Goal: Task Accomplishment & Management: Use online tool/utility

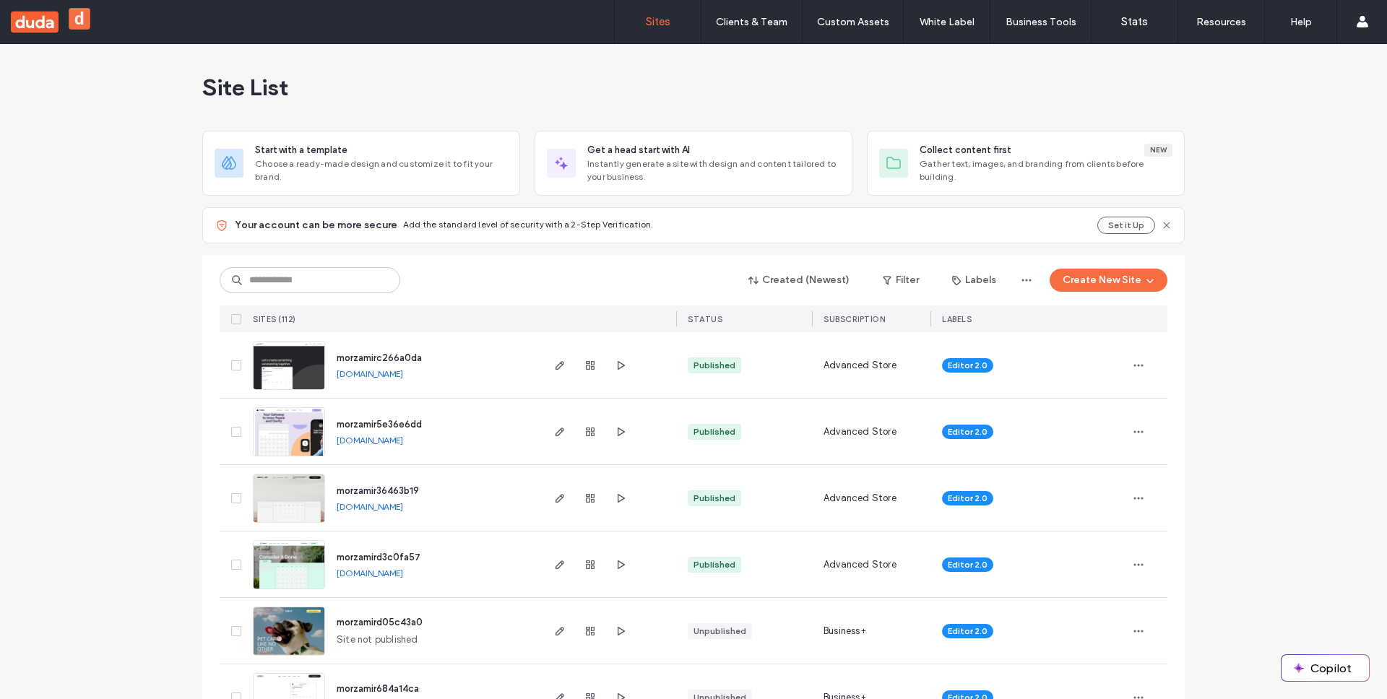
click at [338, 371] on link "[DOMAIN_NAME]" at bounding box center [370, 373] width 66 height 11
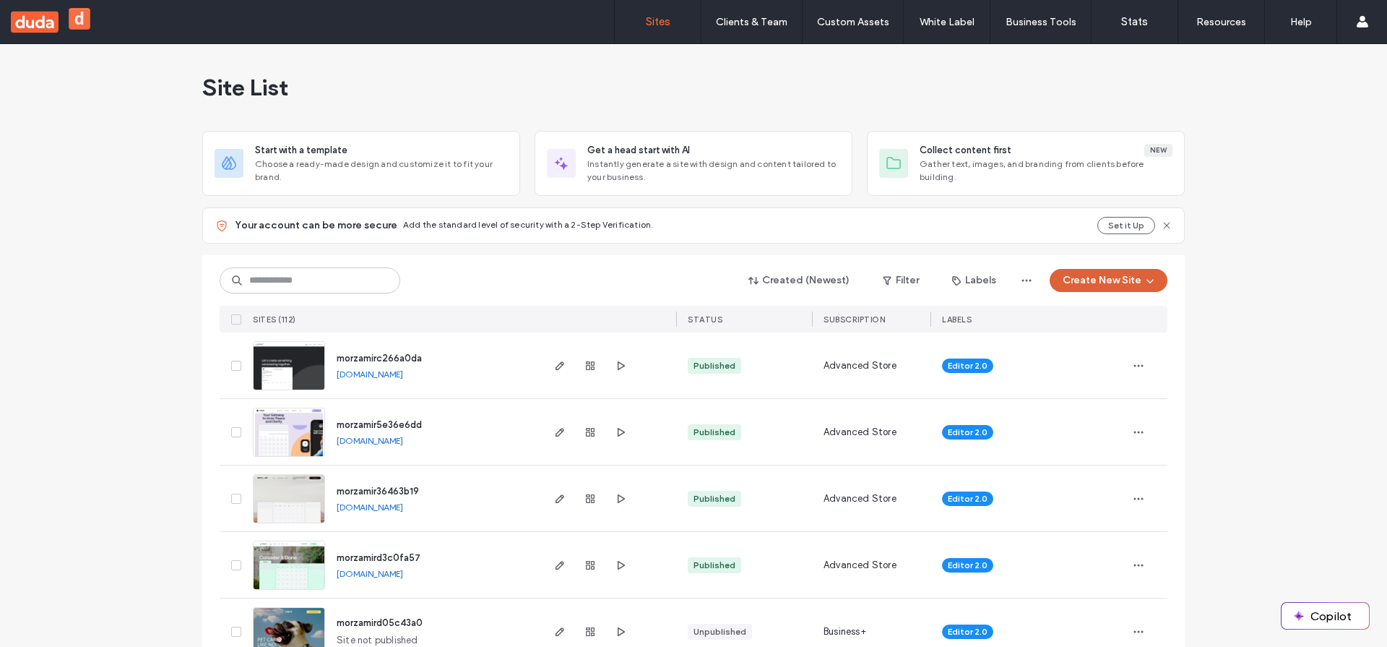
click at [1126, 278] on button "Create New Site" at bounding box center [1109, 280] width 118 height 23
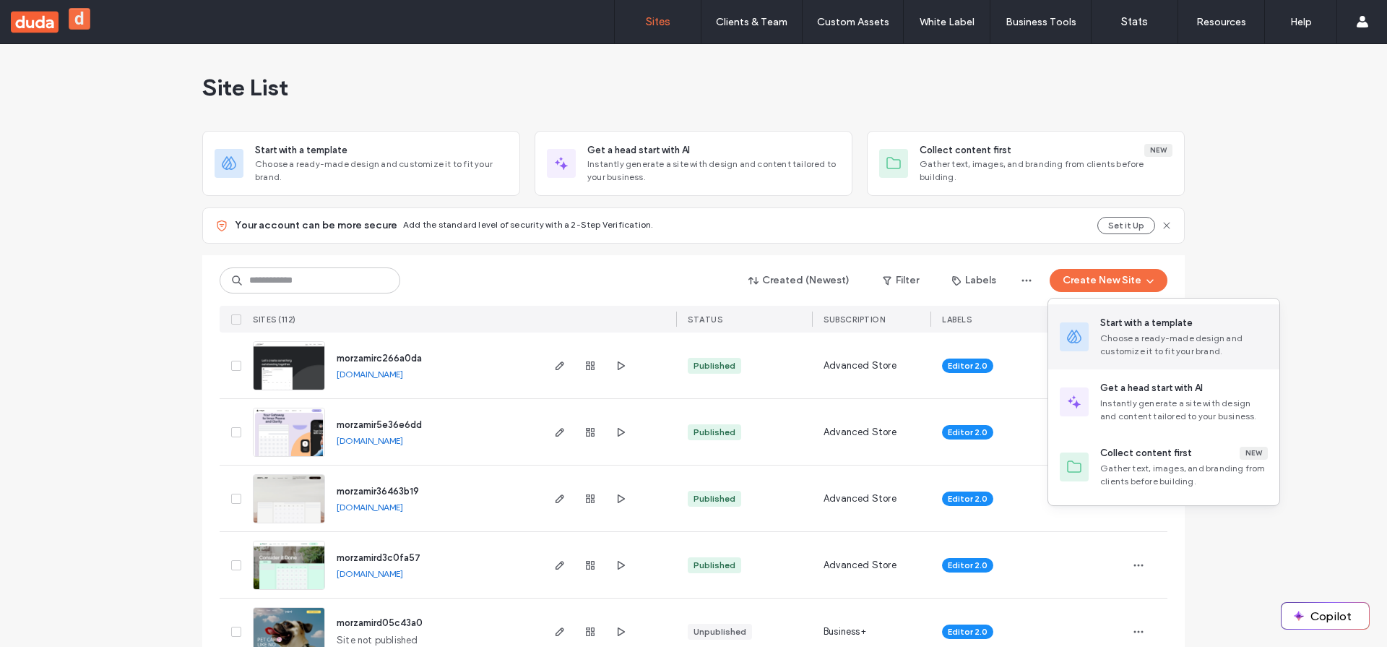
click at [1126, 324] on div "Start with a template" at bounding box center [1146, 323] width 92 height 14
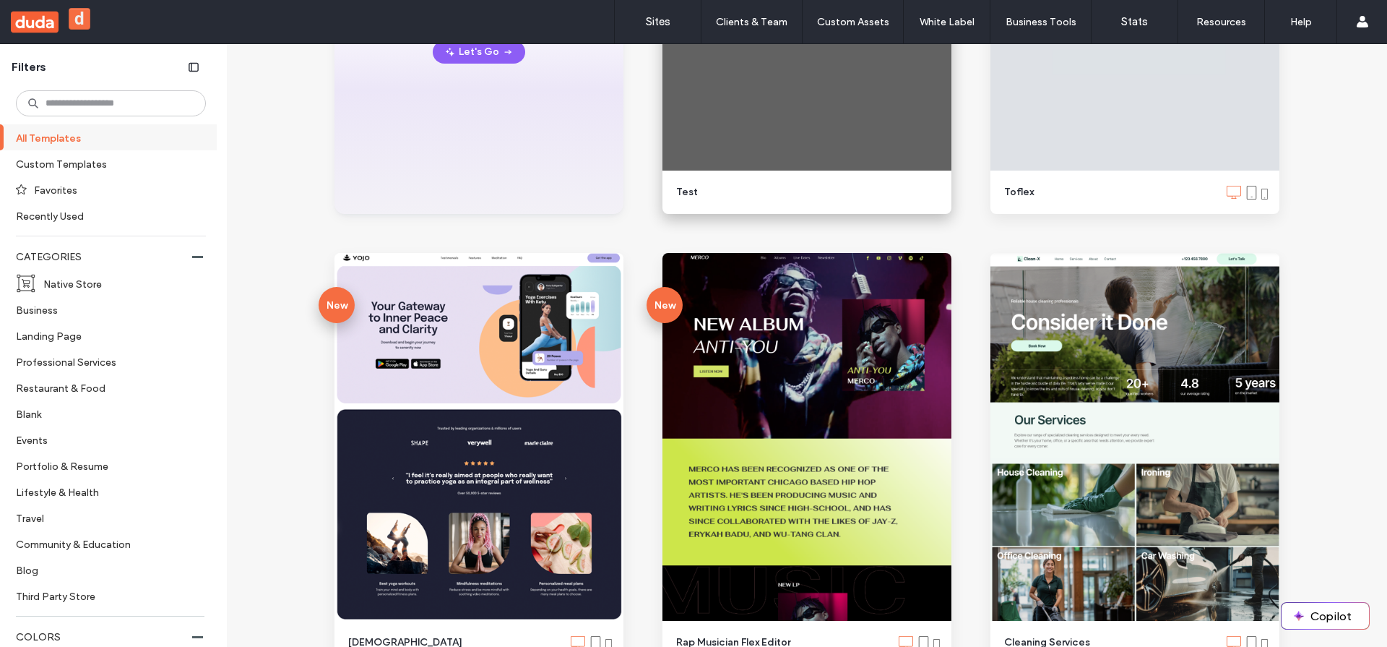
scroll to position [584, 0]
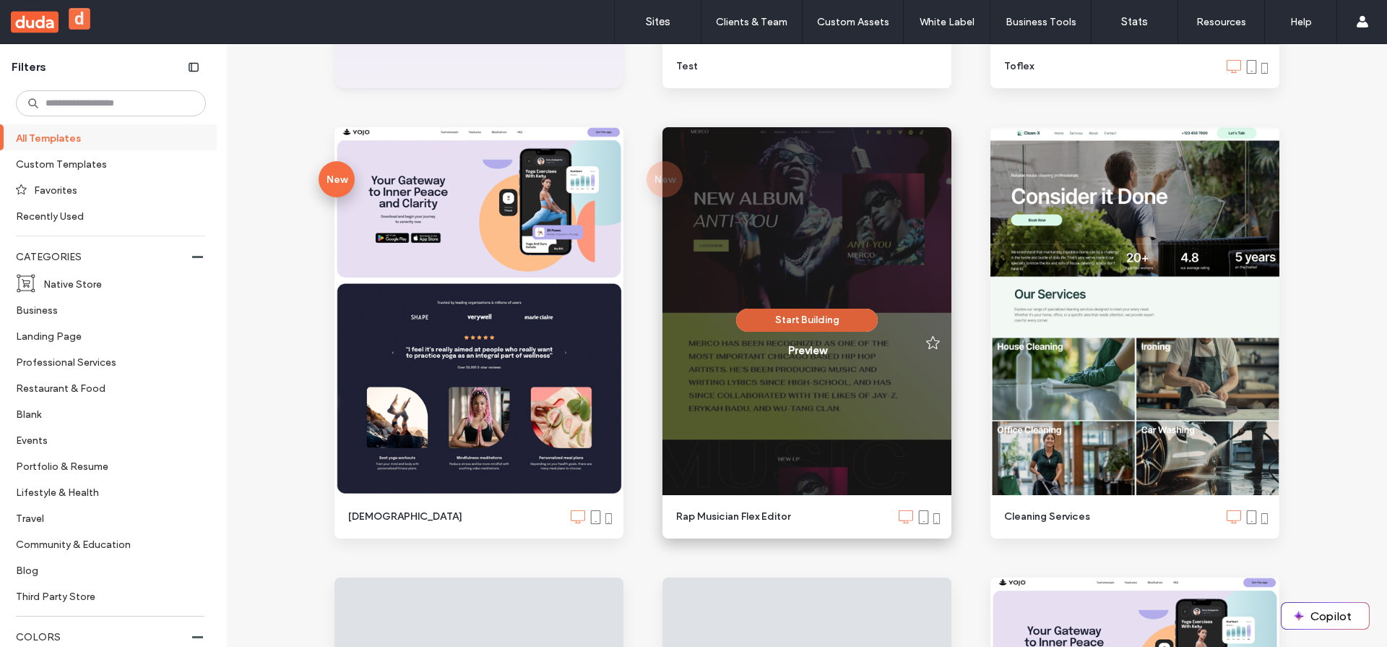
click at [771, 317] on button "Start Building" at bounding box center [807, 319] width 142 height 23
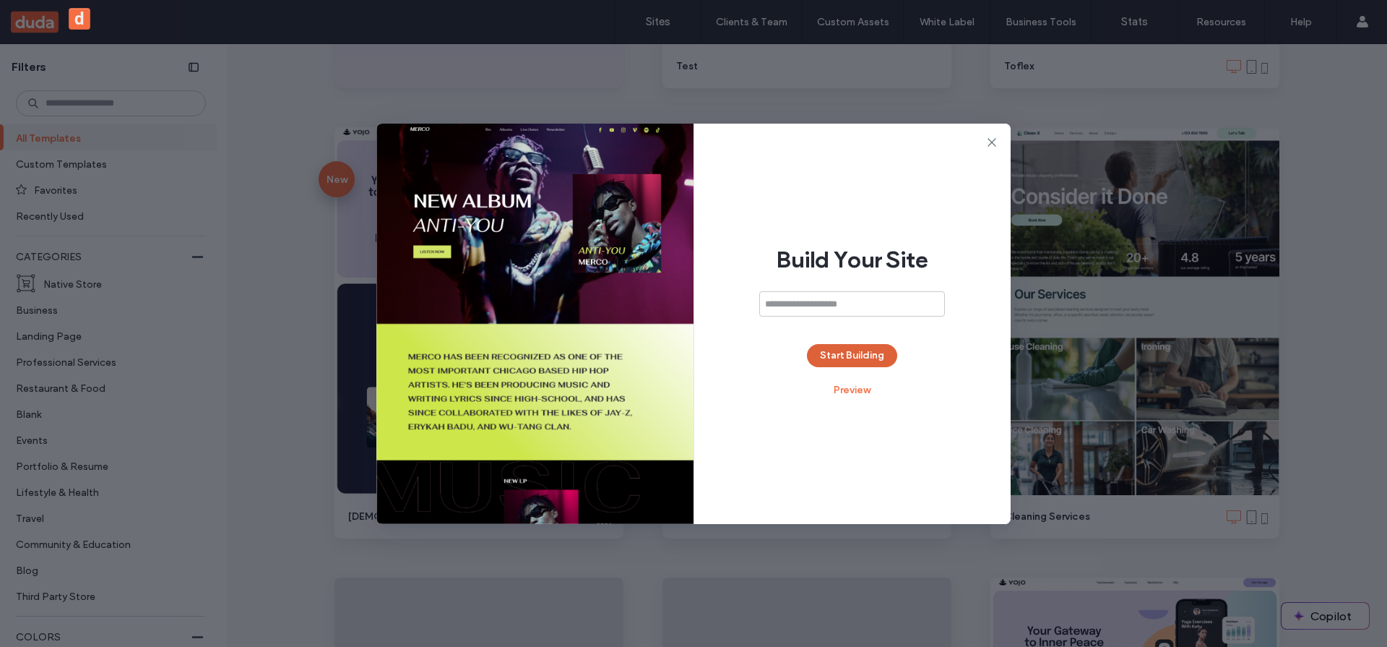
click at [844, 350] on button "Start Building" at bounding box center [852, 355] width 90 height 23
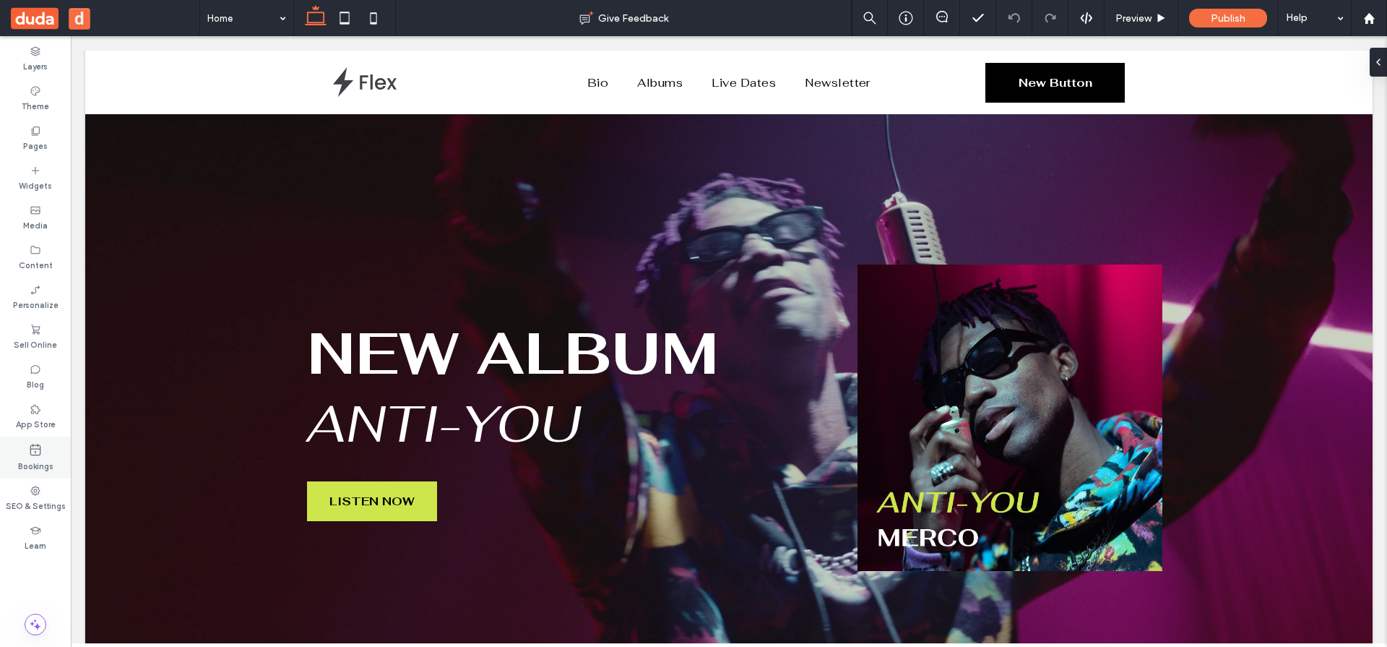
click at [50, 452] on div "Bookings" at bounding box center [35, 457] width 71 height 42
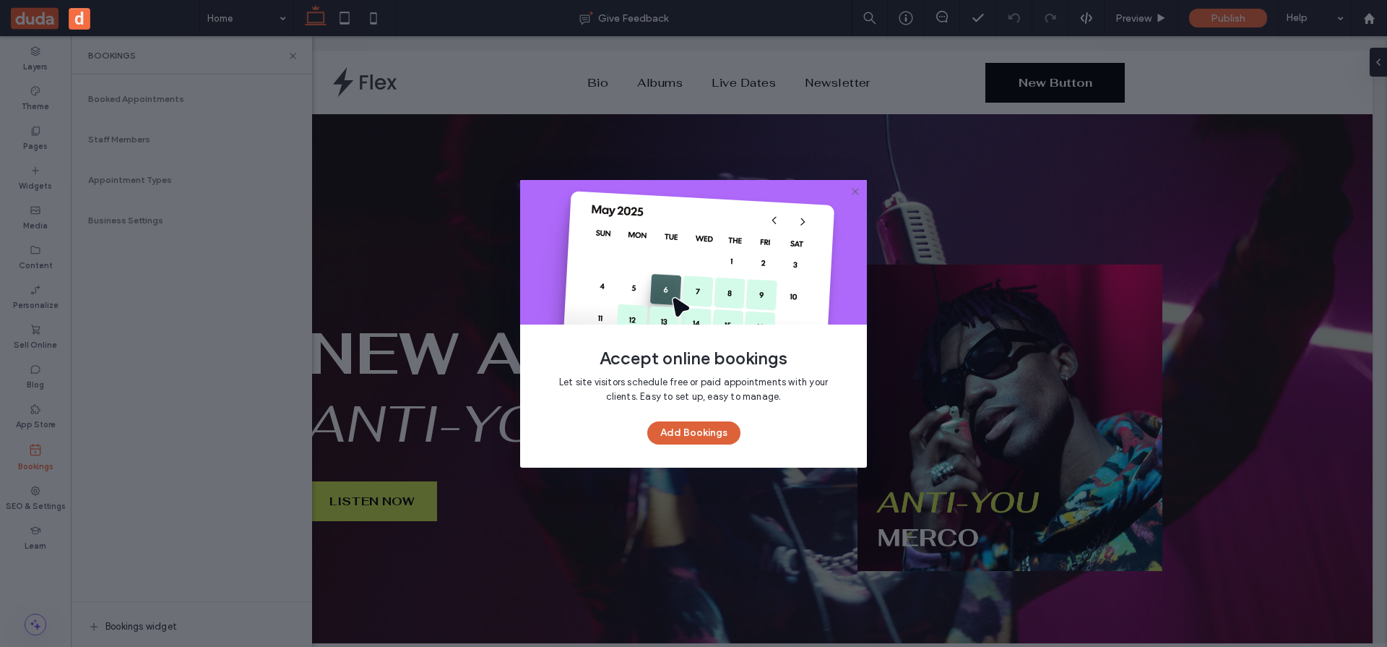
click at [713, 429] on button "Add Bookings" at bounding box center [693, 432] width 93 height 23
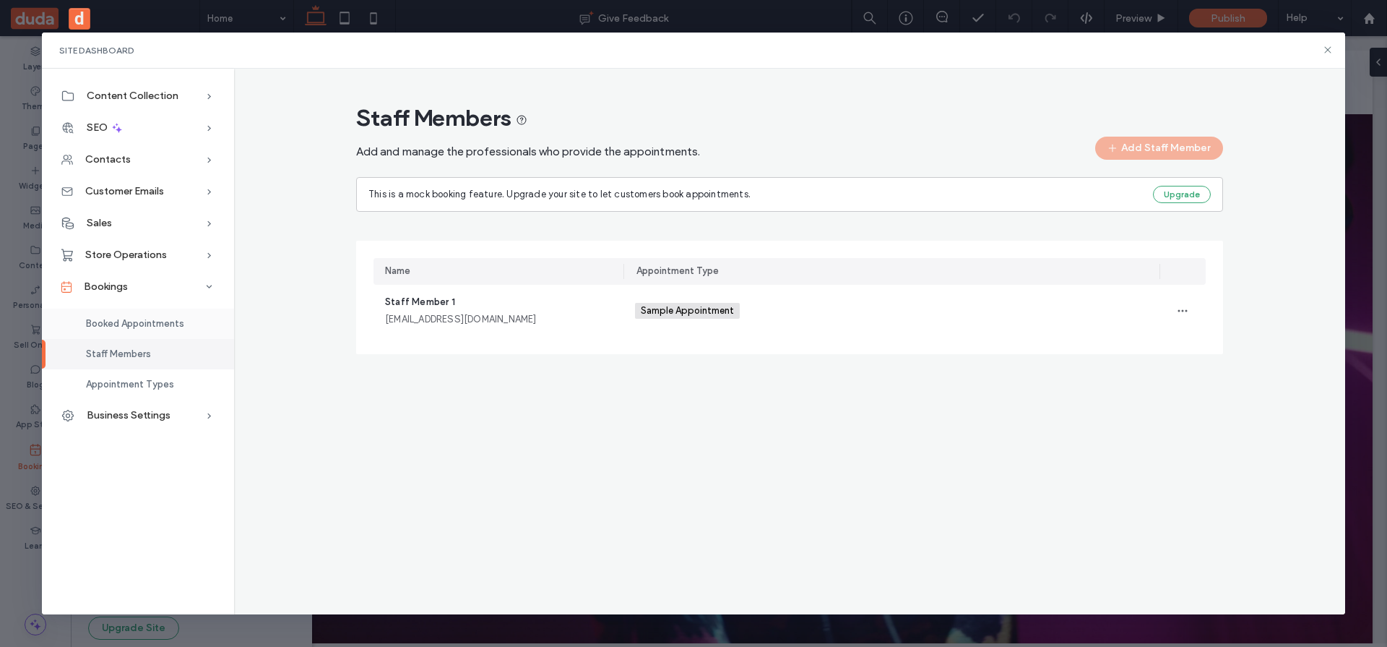
click at [152, 322] on span "Booked Appointments" at bounding box center [135, 323] width 98 height 11
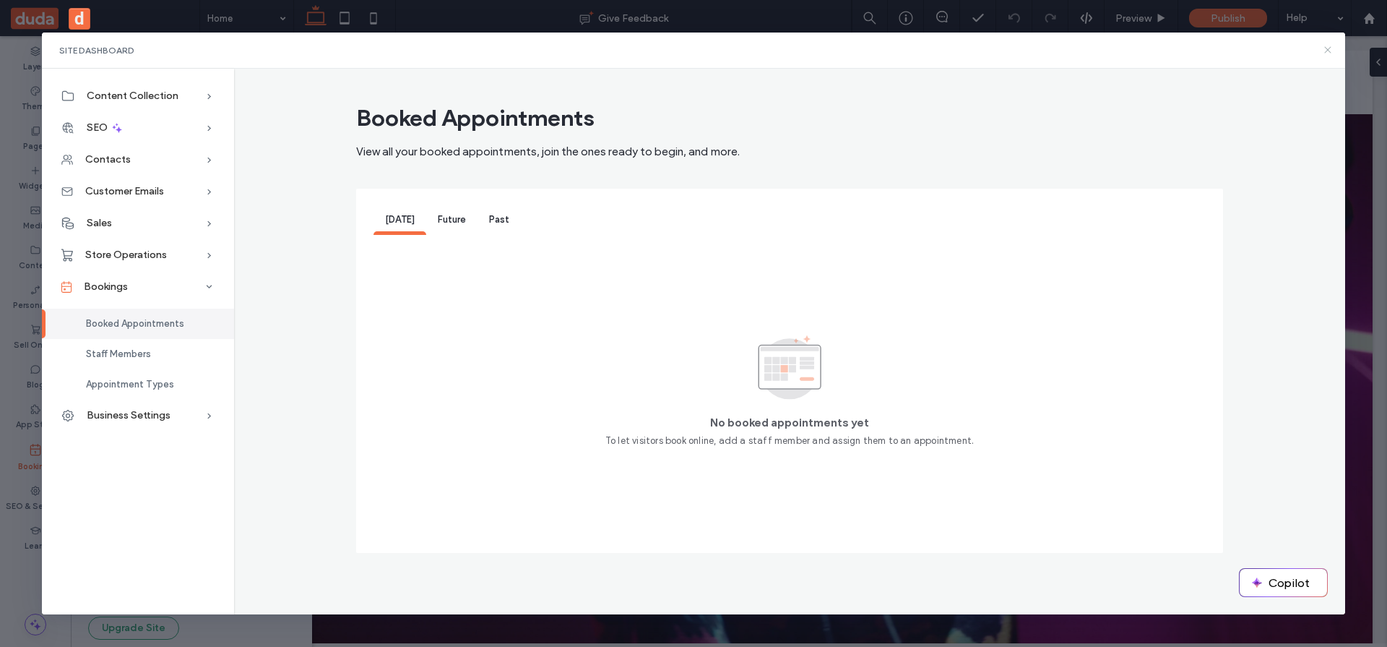
click at [1329, 49] on icon at bounding box center [1328, 50] width 12 height 12
